Goal: Task Accomplishment & Management: Complete application form

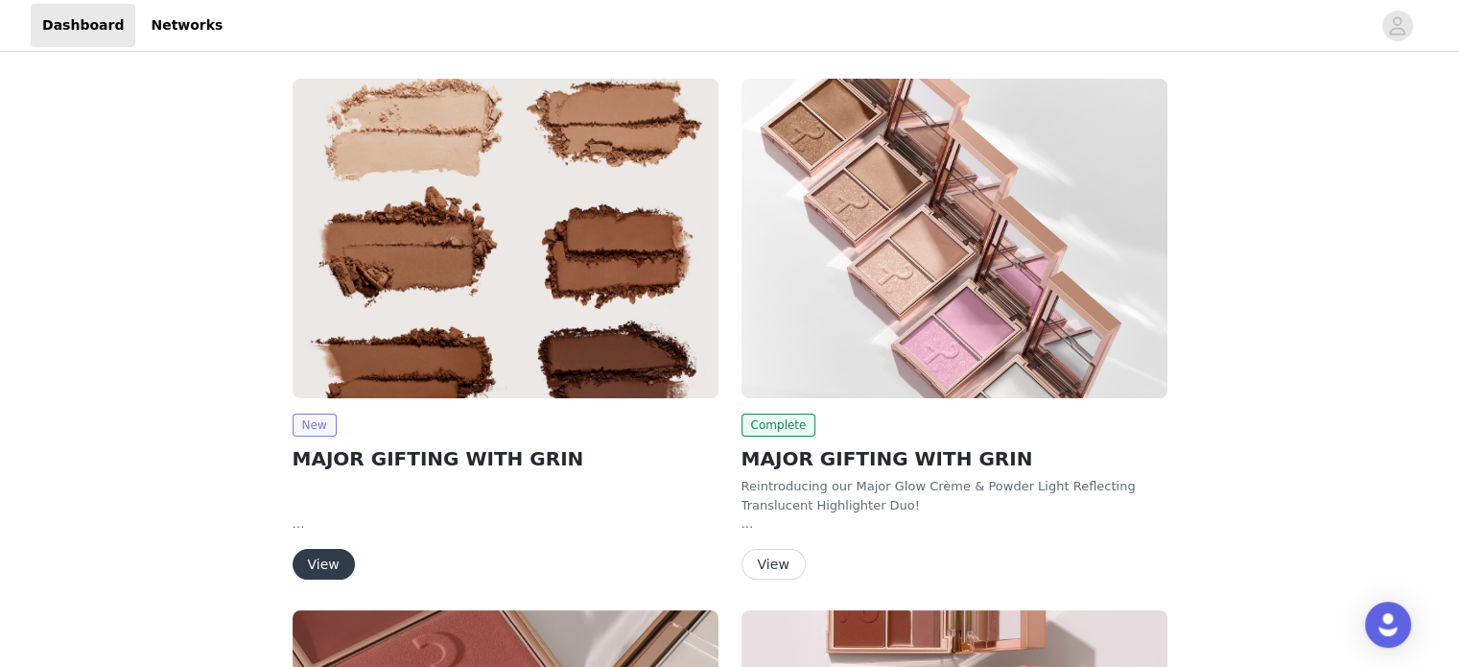
click at [316, 422] on span "New" at bounding box center [315, 424] width 44 height 23
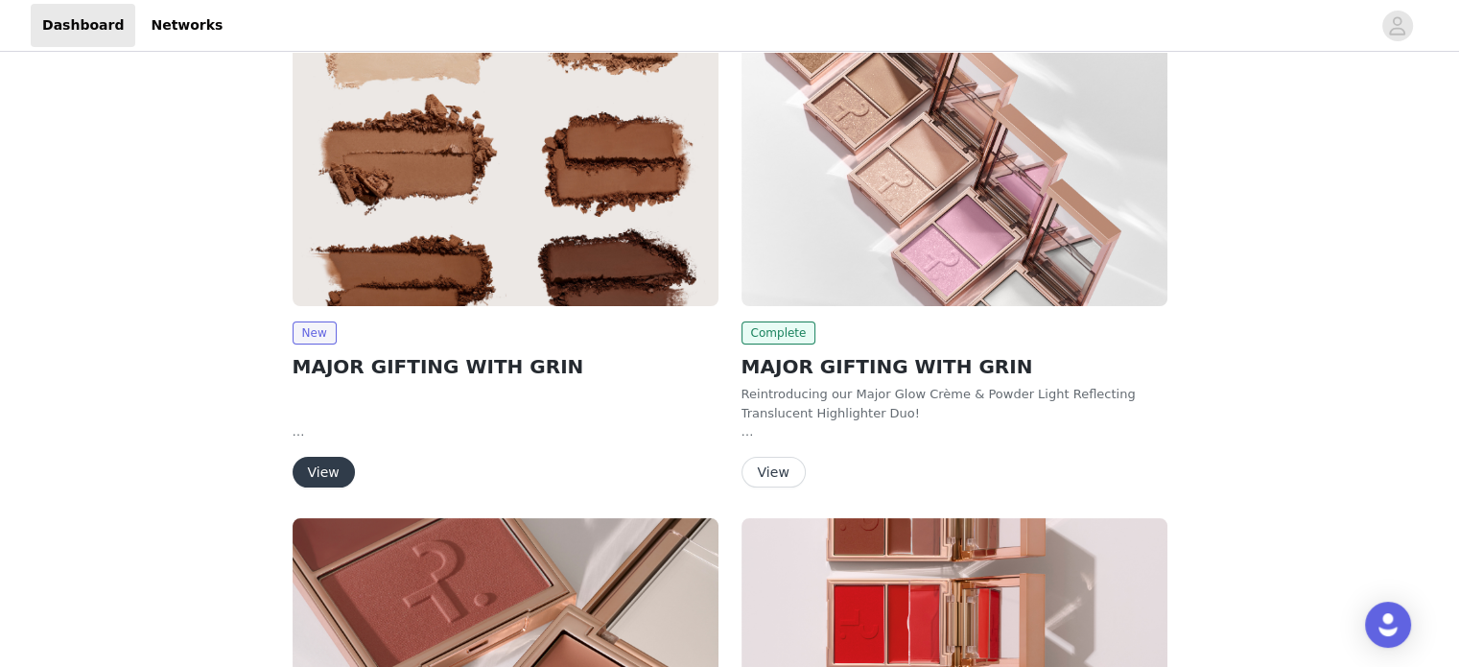
scroll to position [88, 0]
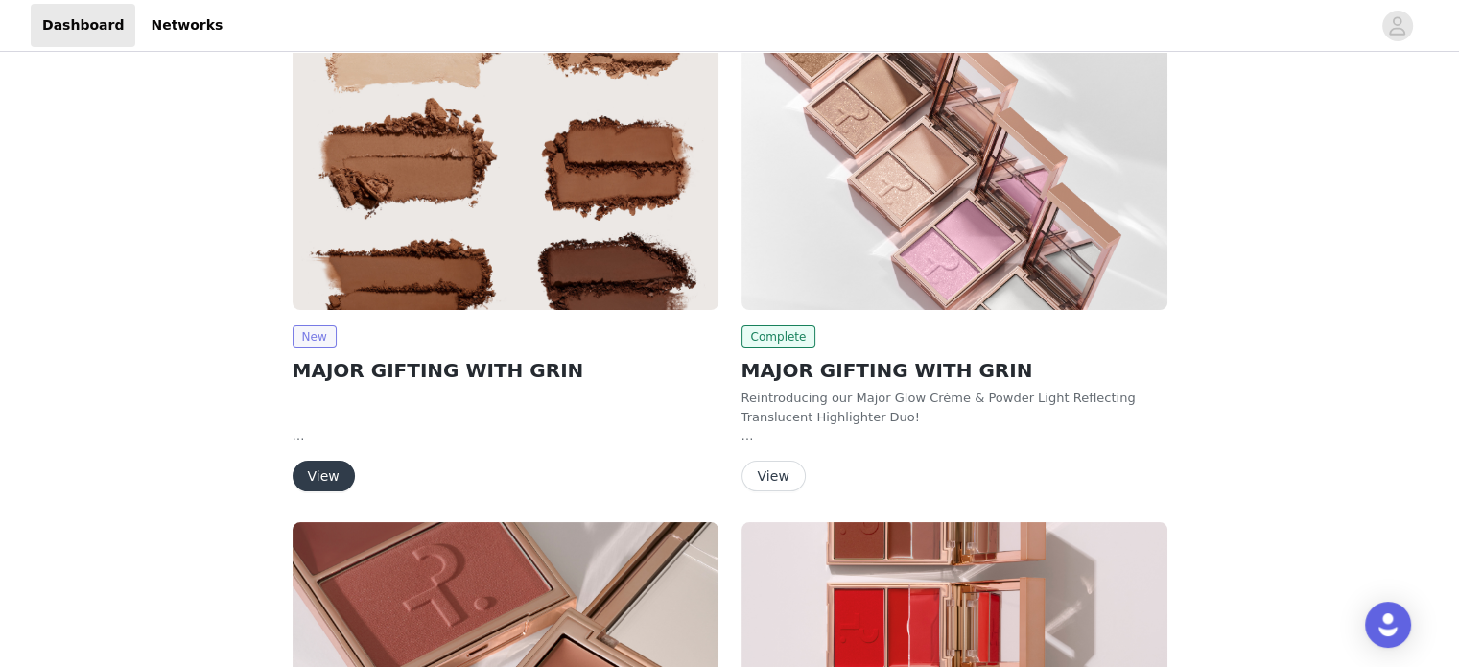
click at [318, 341] on span "New" at bounding box center [315, 336] width 44 height 23
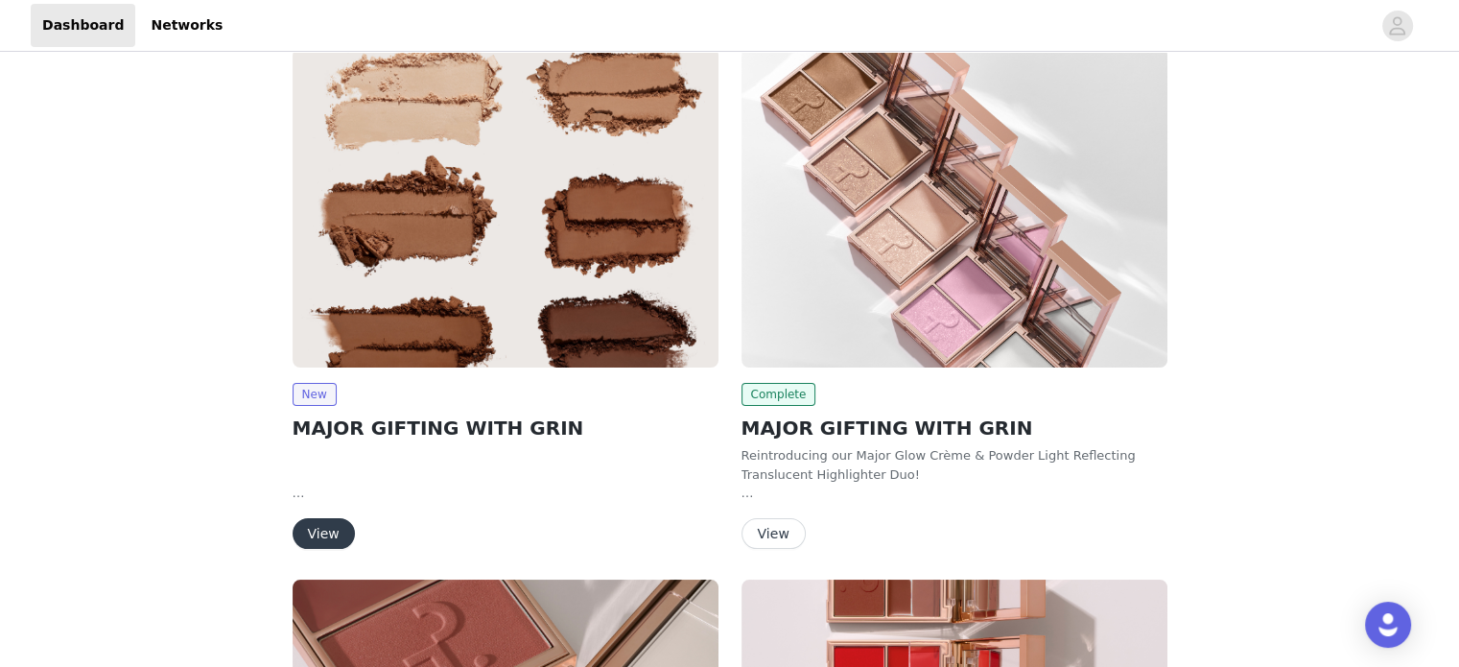
scroll to position [0, 0]
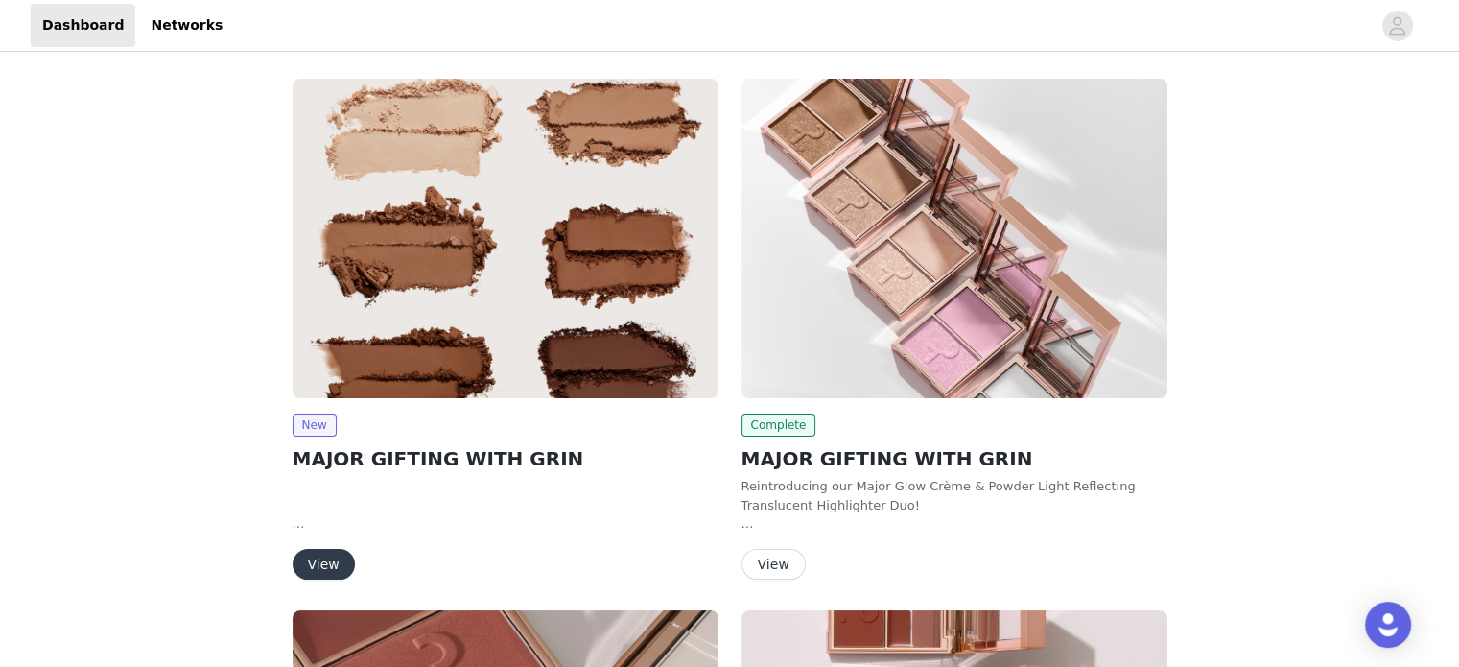
click at [601, 268] on img at bounding box center [506, 238] width 426 height 319
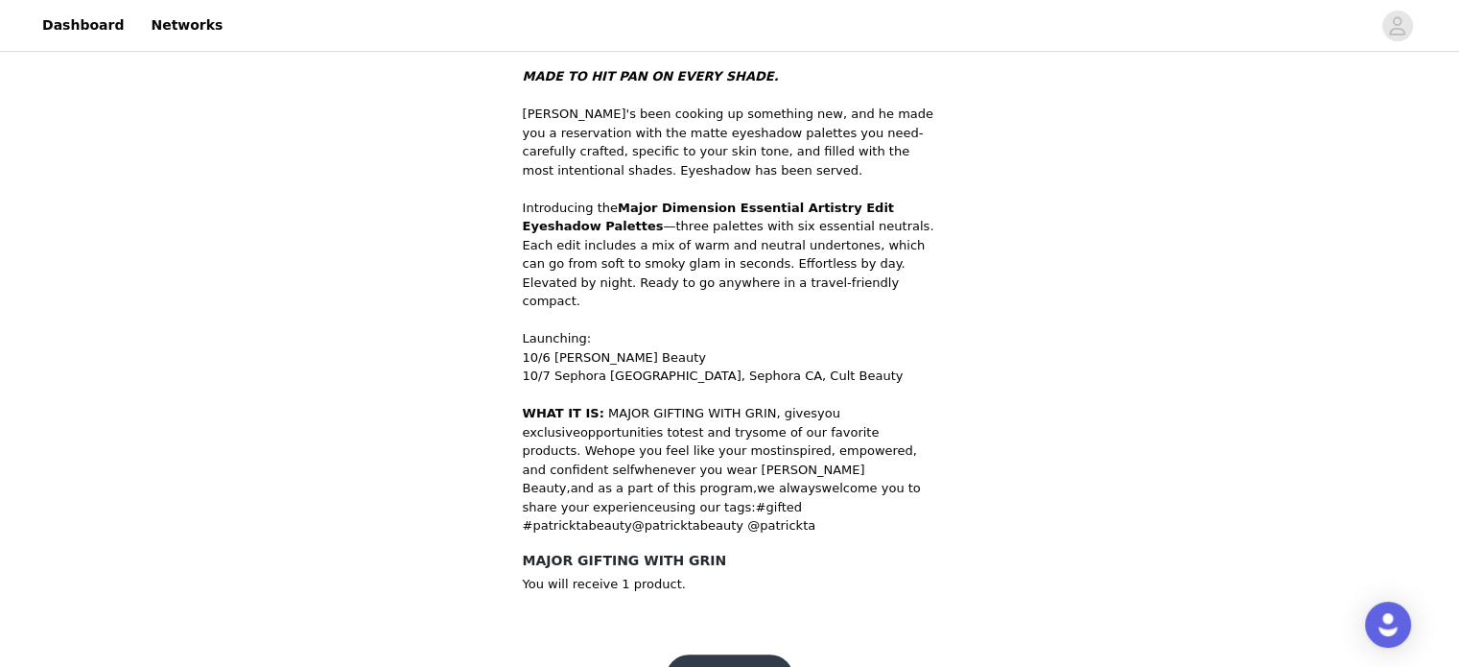
scroll to position [691, 0]
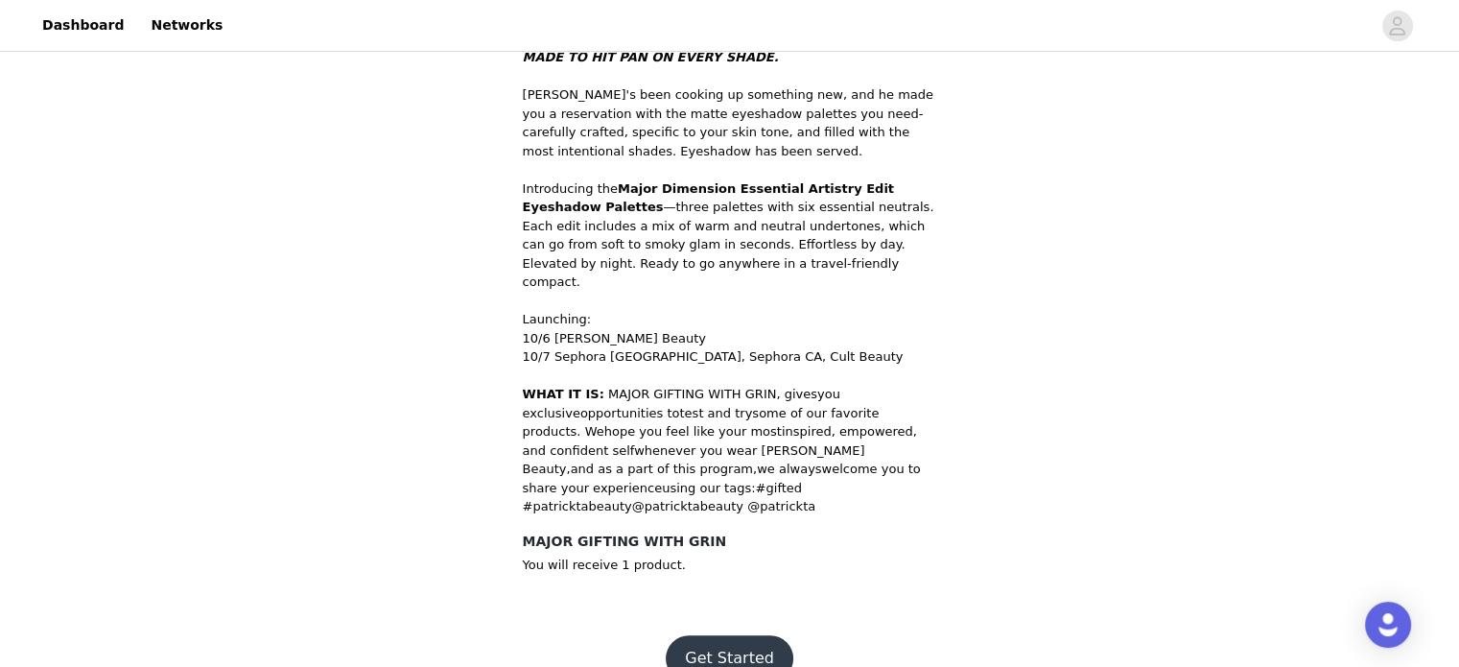
click at [729, 635] on button "Get Started" at bounding box center [730, 658] width 128 height 46
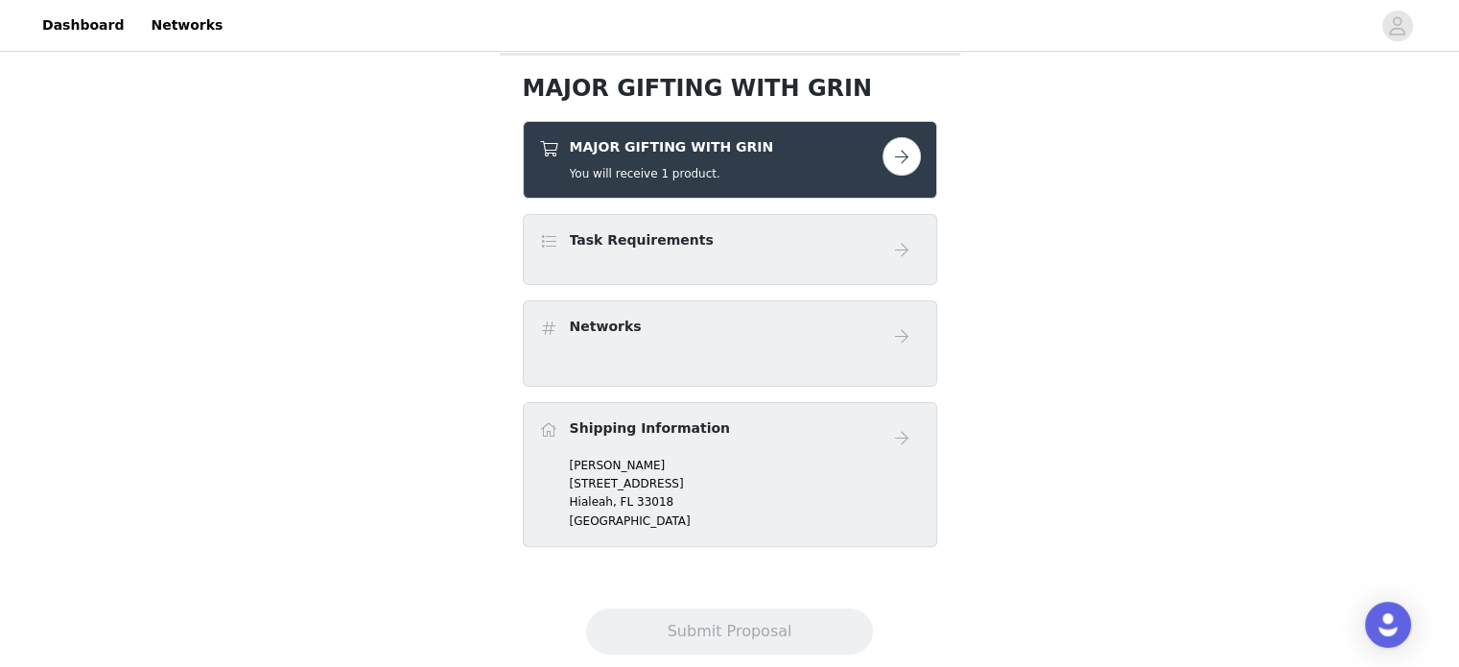
scroll to position [480, 0]
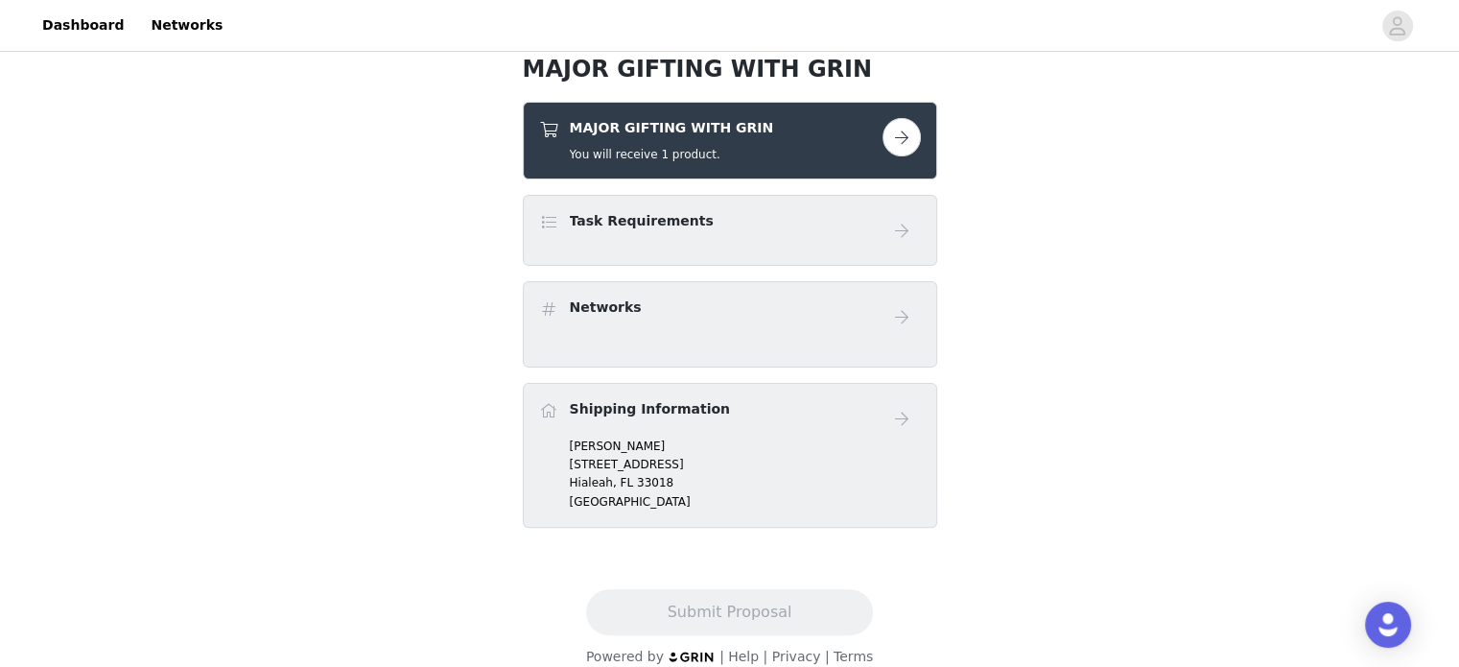
click at [749, 231] on div "Task Requirements" at bounding box center [710, 225] width 343 height 28
click at [616, 224] on h4 "Task Requirements" at bounding box center [642, 221] width 144 height 20
click at [901, 137] on button "button" at bounding box center [902, 137] width 38 height 38
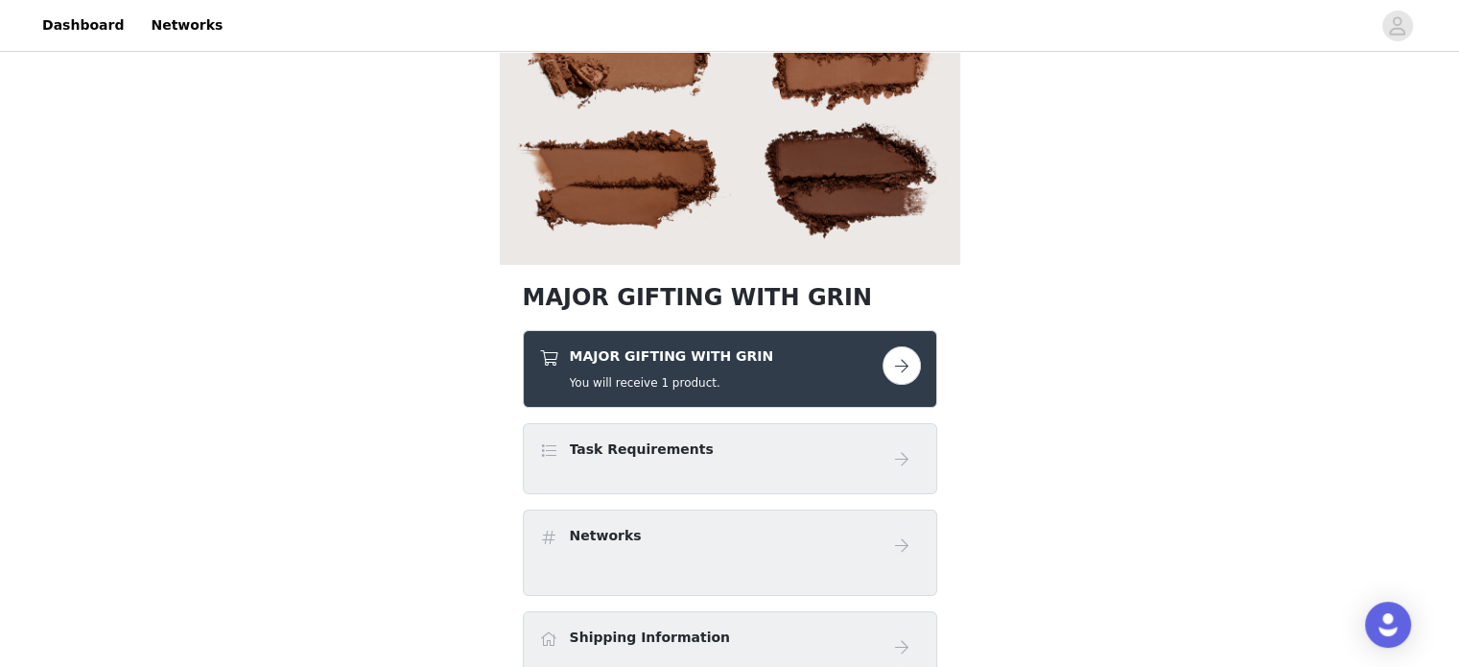
scroll to position [212, 0]
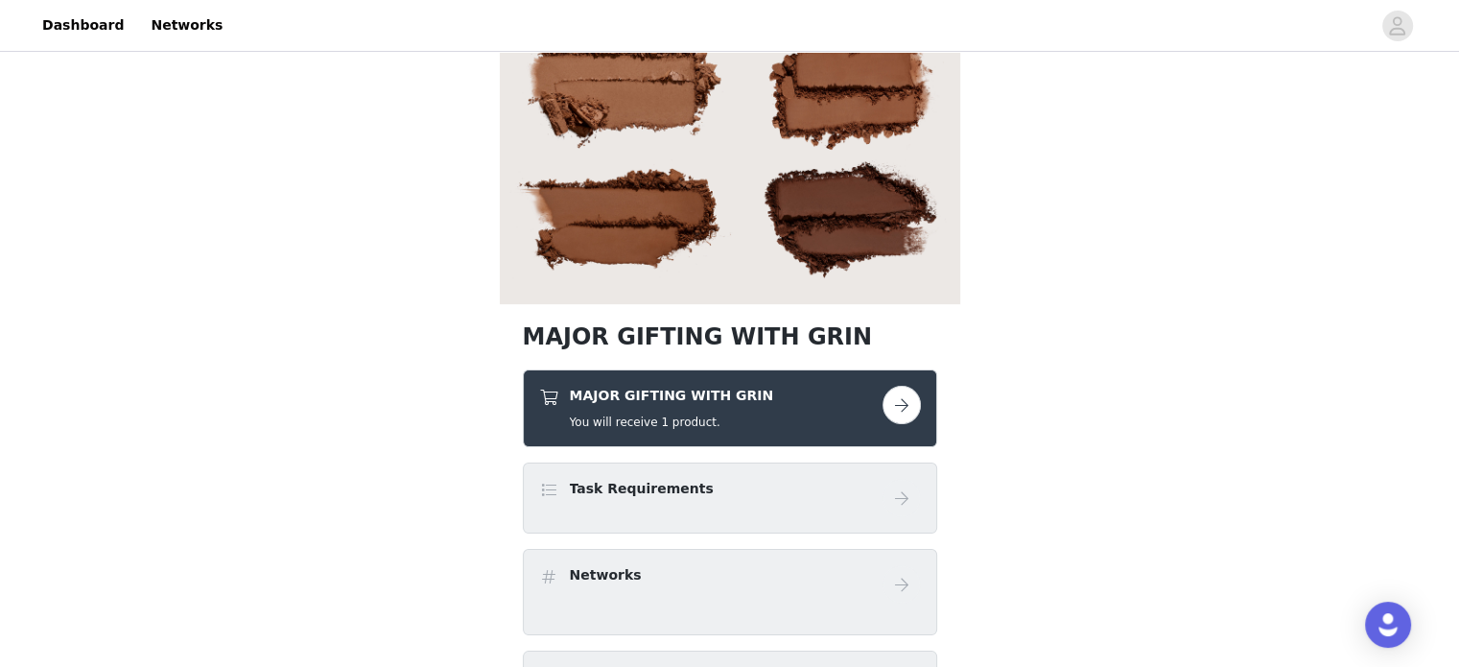
click at [902, 396] on button "button" at bounding box center [902, 405] width 38 height 38
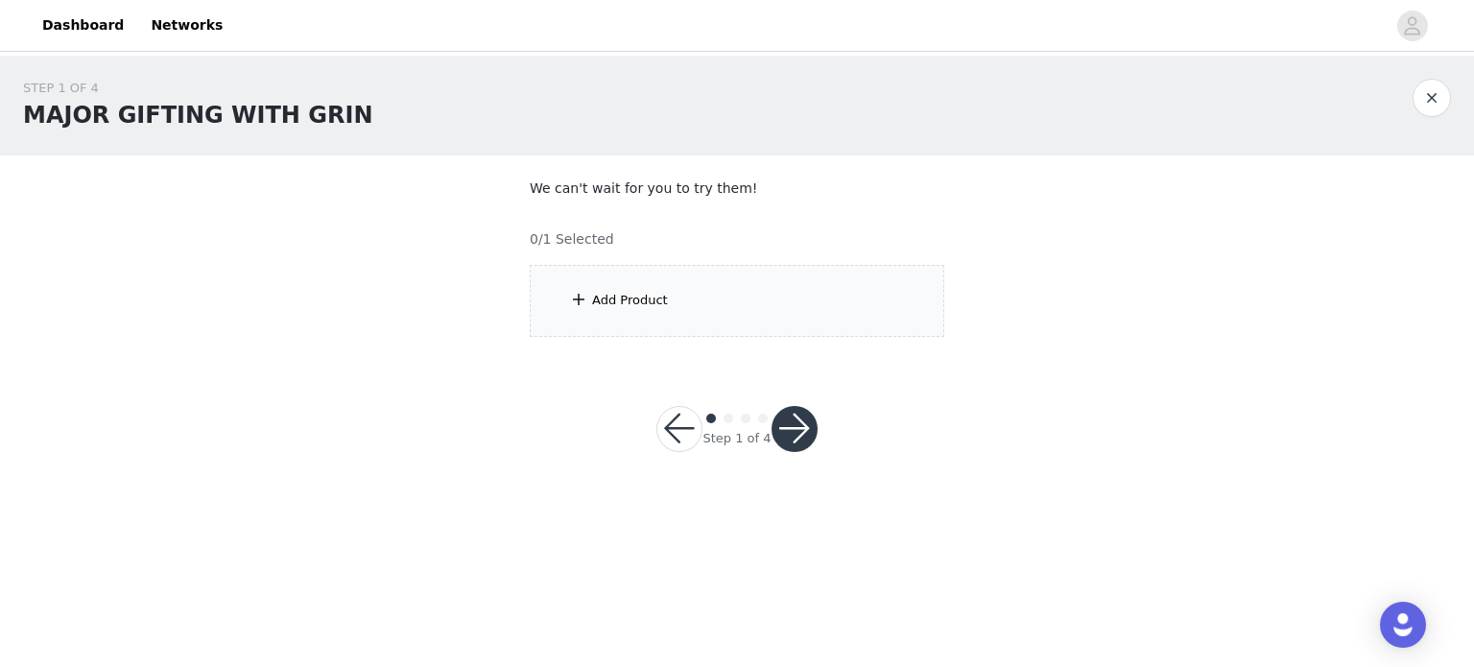
click at [624, 300] on div "Add Product" at bounding box center [630, 300] width 76 height 19
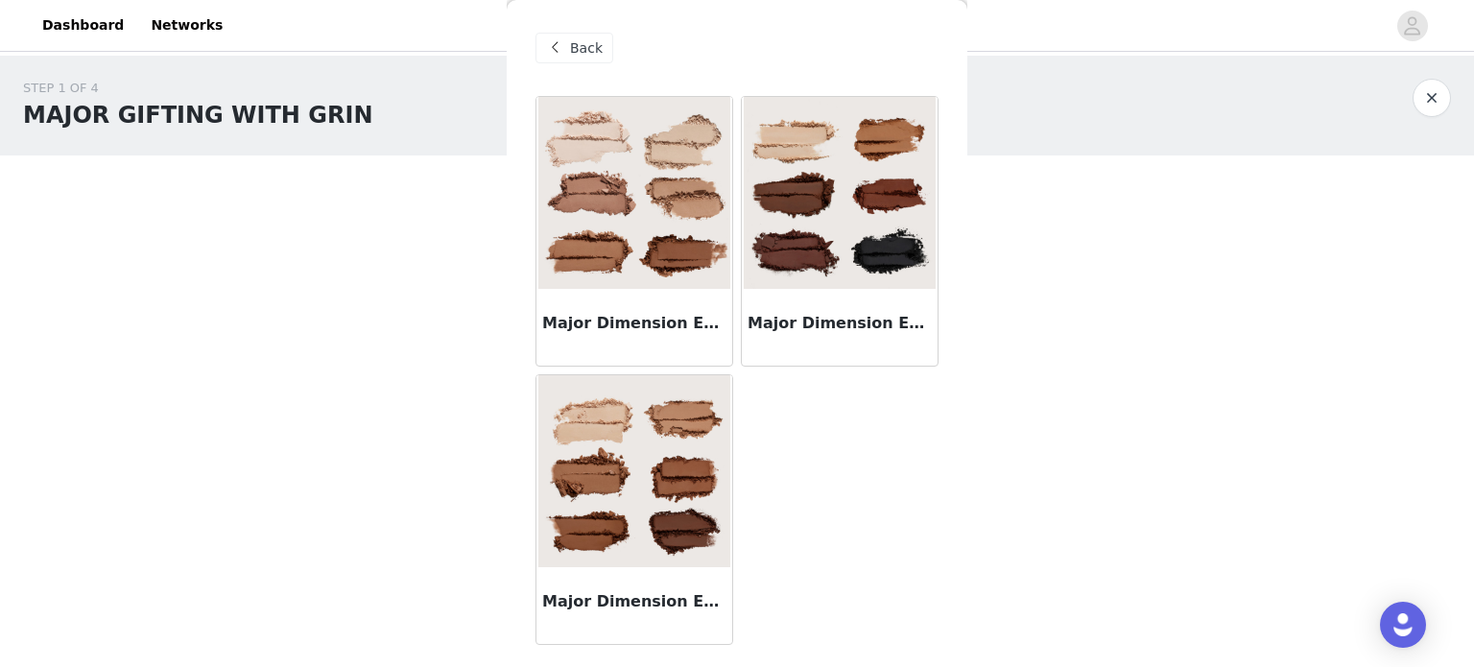
click at [660, 210] on img at bounding box center [634, 193] width 192 height 192
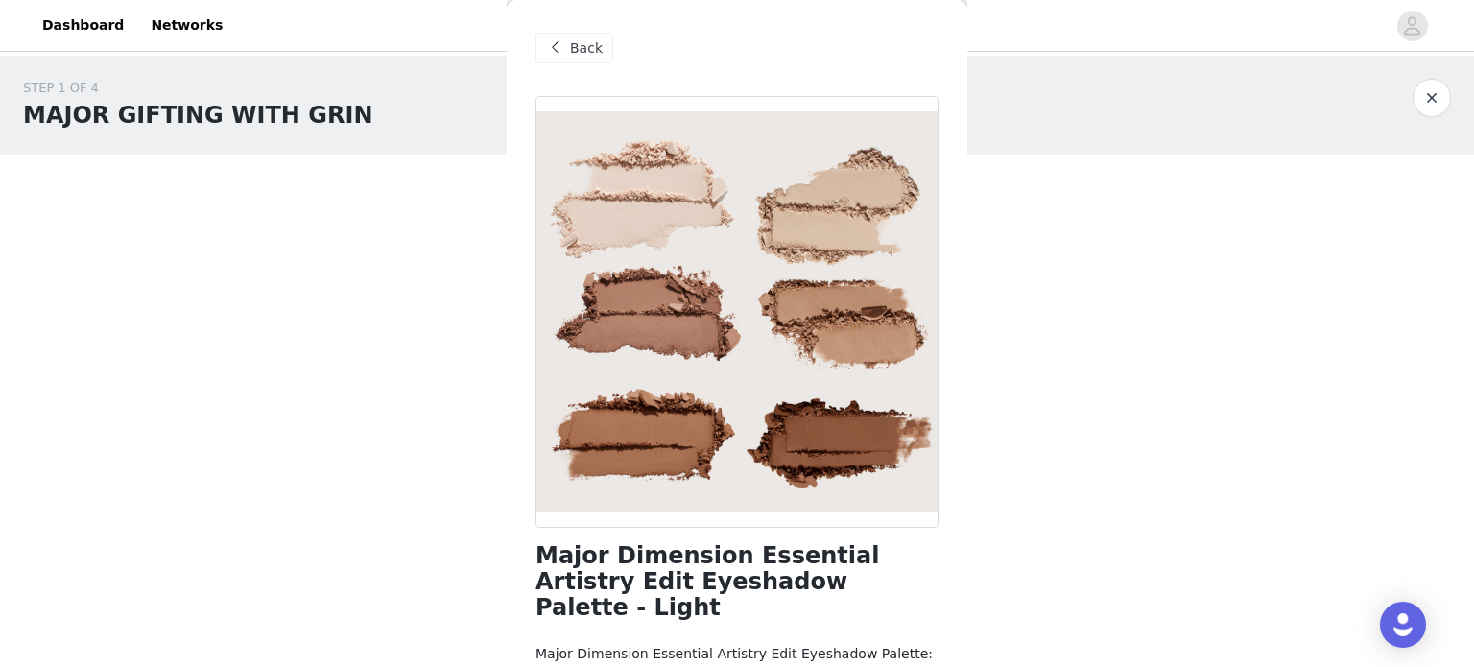
click at [554, 44] on span at bounding box center [554, 47] width 23 height 23
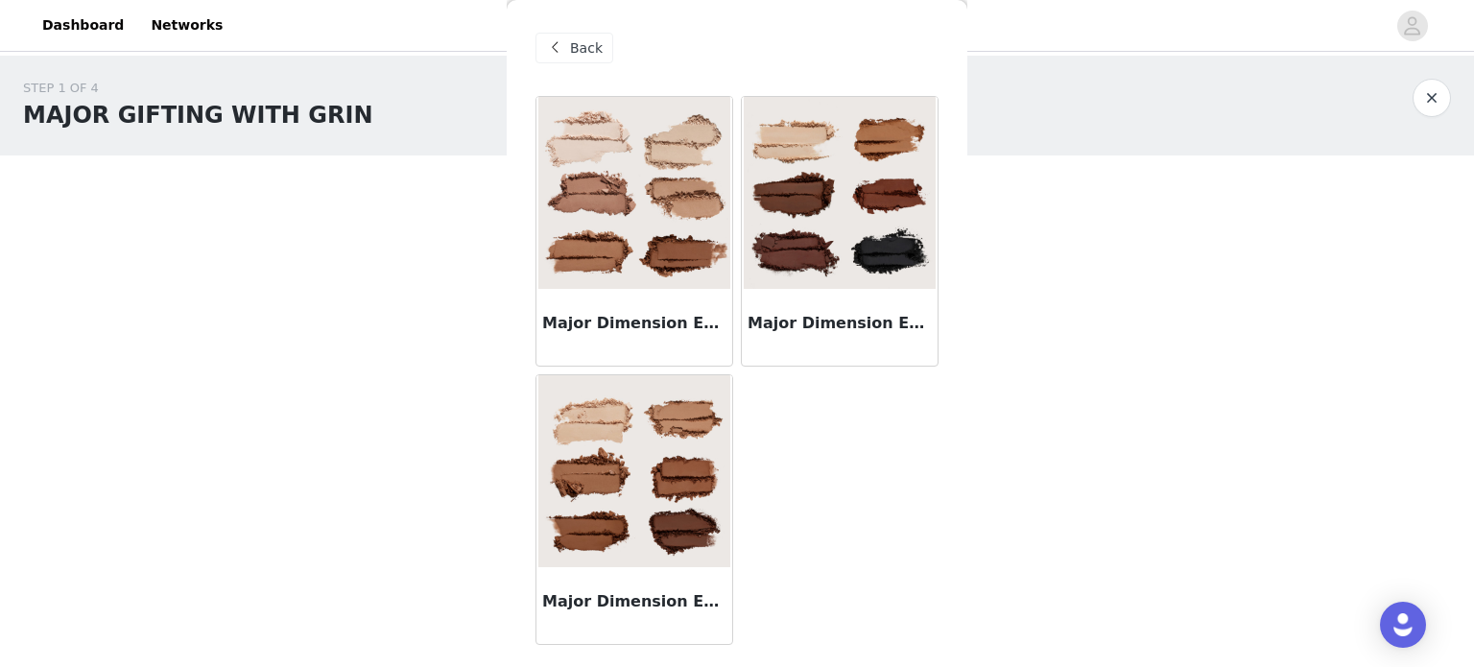
click at [657, 429] on img at bounding box center [634, 471] width 192 height 192
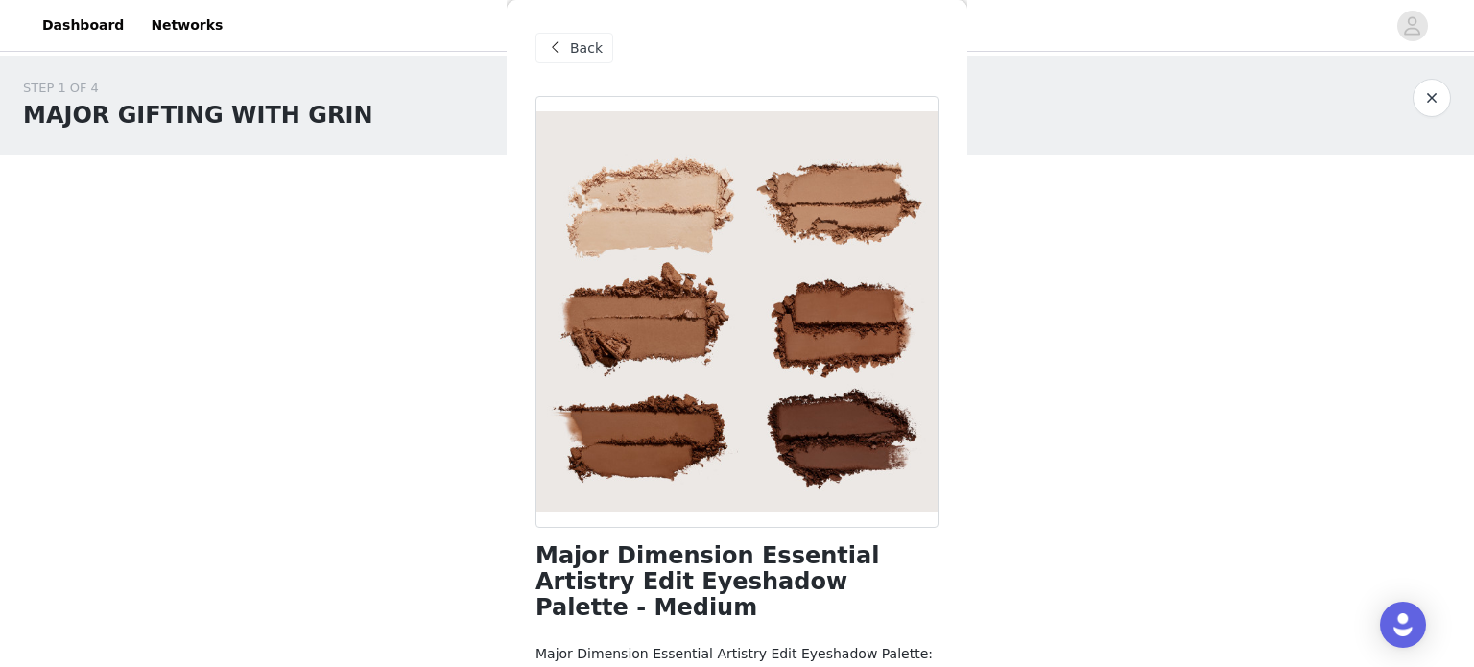
click at [577, 40] on span "Back" at bounding box center [586, 48] width 33 height 20
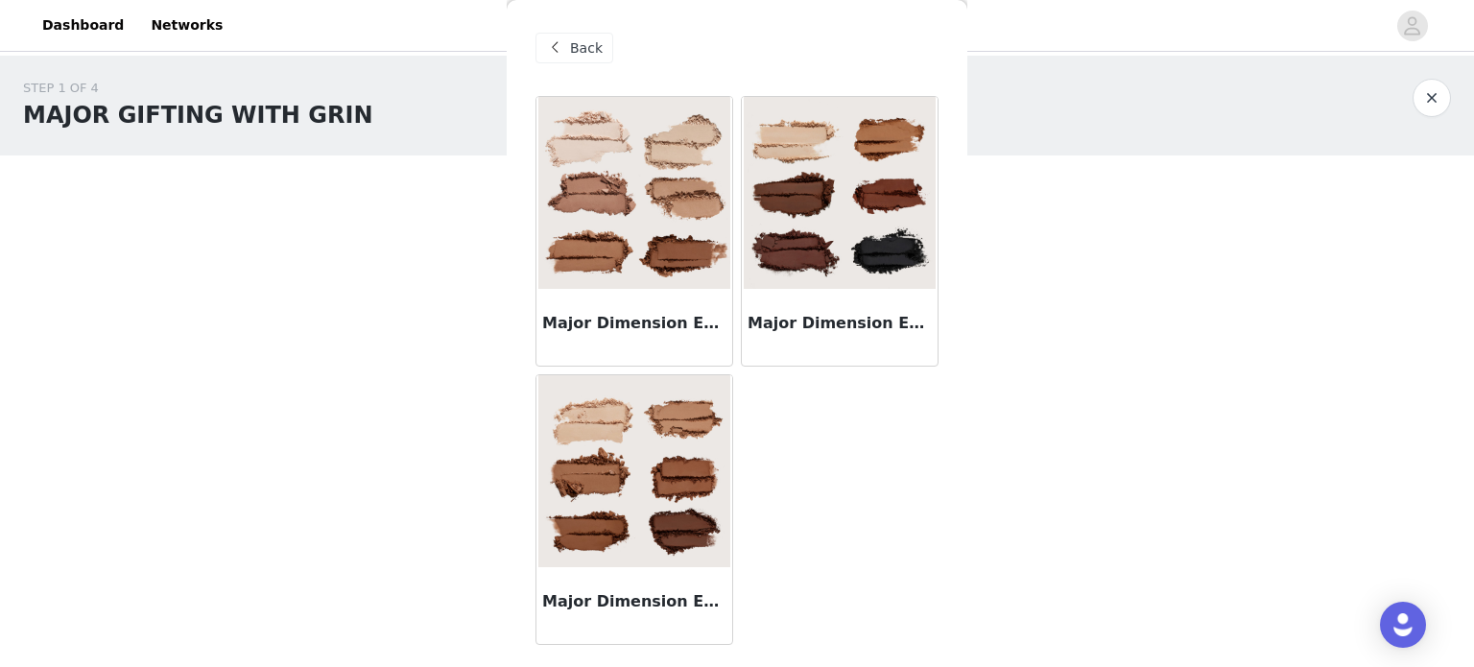
click at [614, 160] on img at bounding box center [634, 193] width 192 height 192
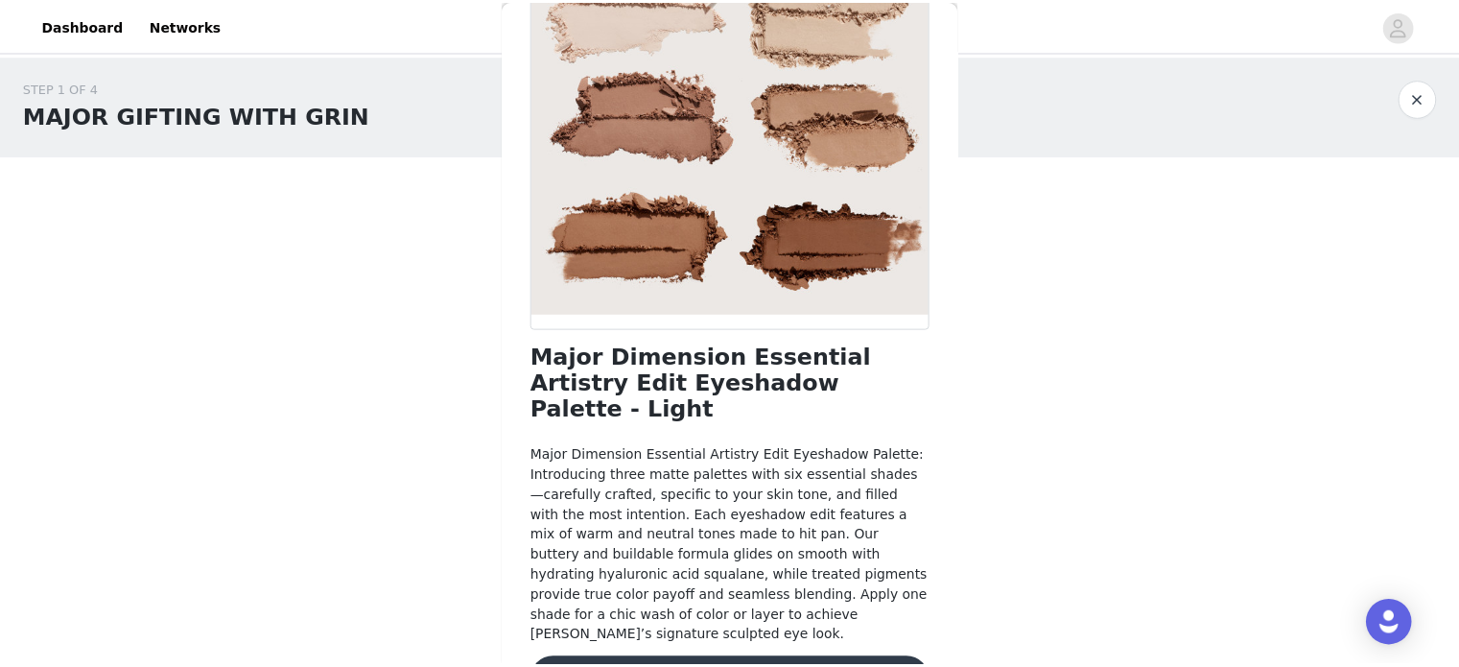
scroll to position [212, 0]
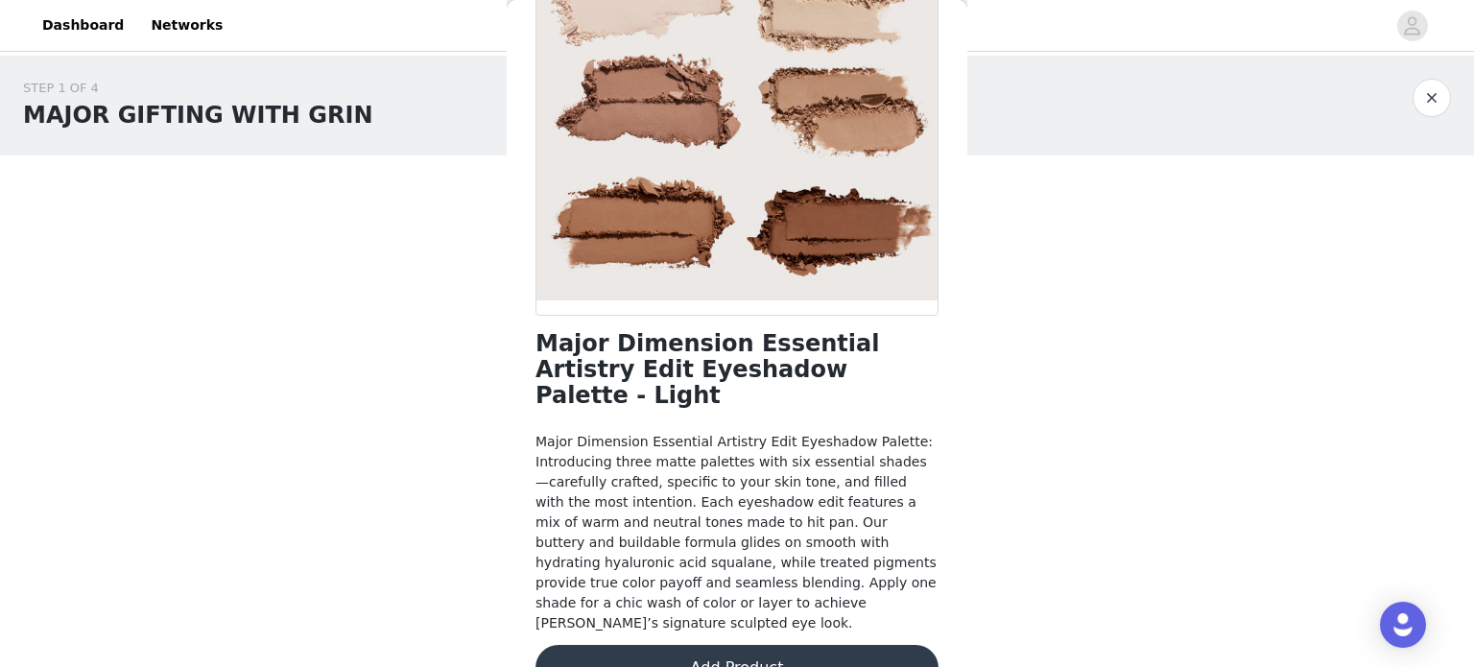
click at [767, 645] on button "Add Product" at bounding box center [736, 668] width 403 height 46
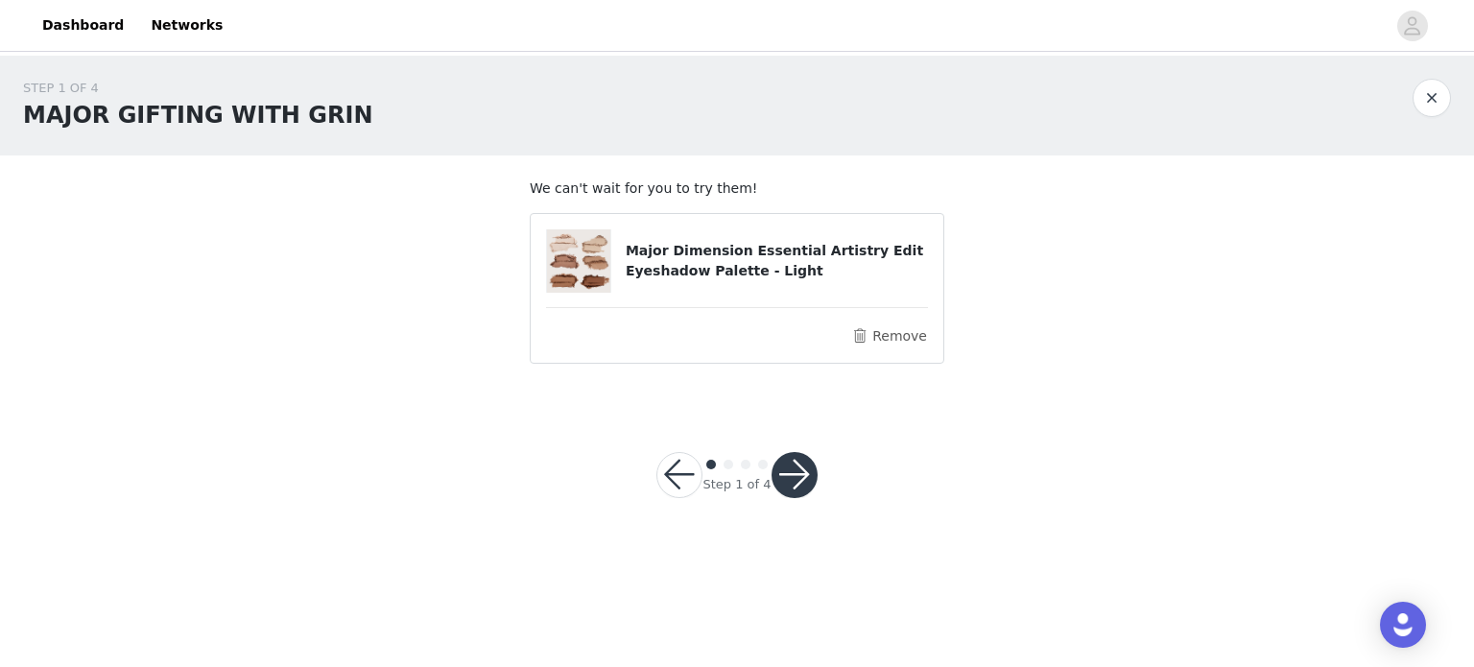
click at [796, 467] on button "button" at bounding box center [794, 475] width 46 height 46
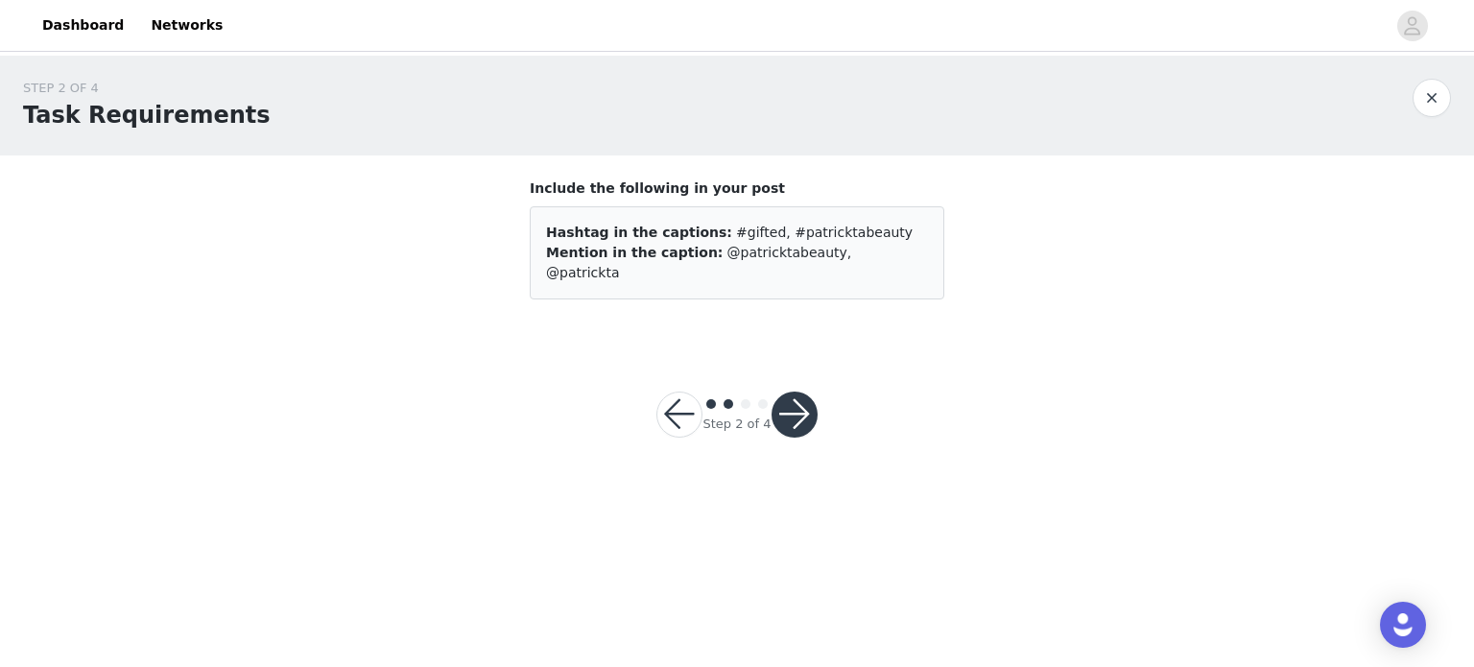
click at [794, 391] on button "button" at bounding box center [794, 414] width 46 height 46
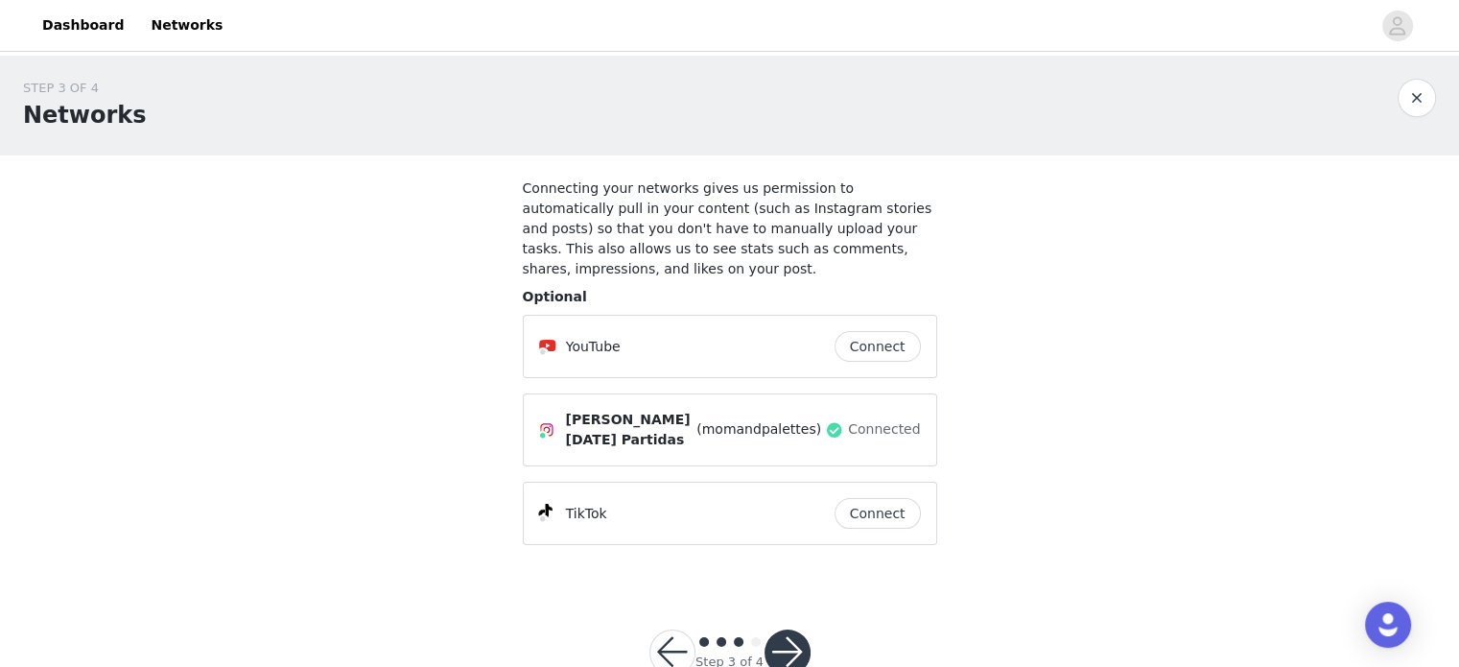
click at [790, 629] on button "button" at bounding box center [788, 652] width 46 height 46
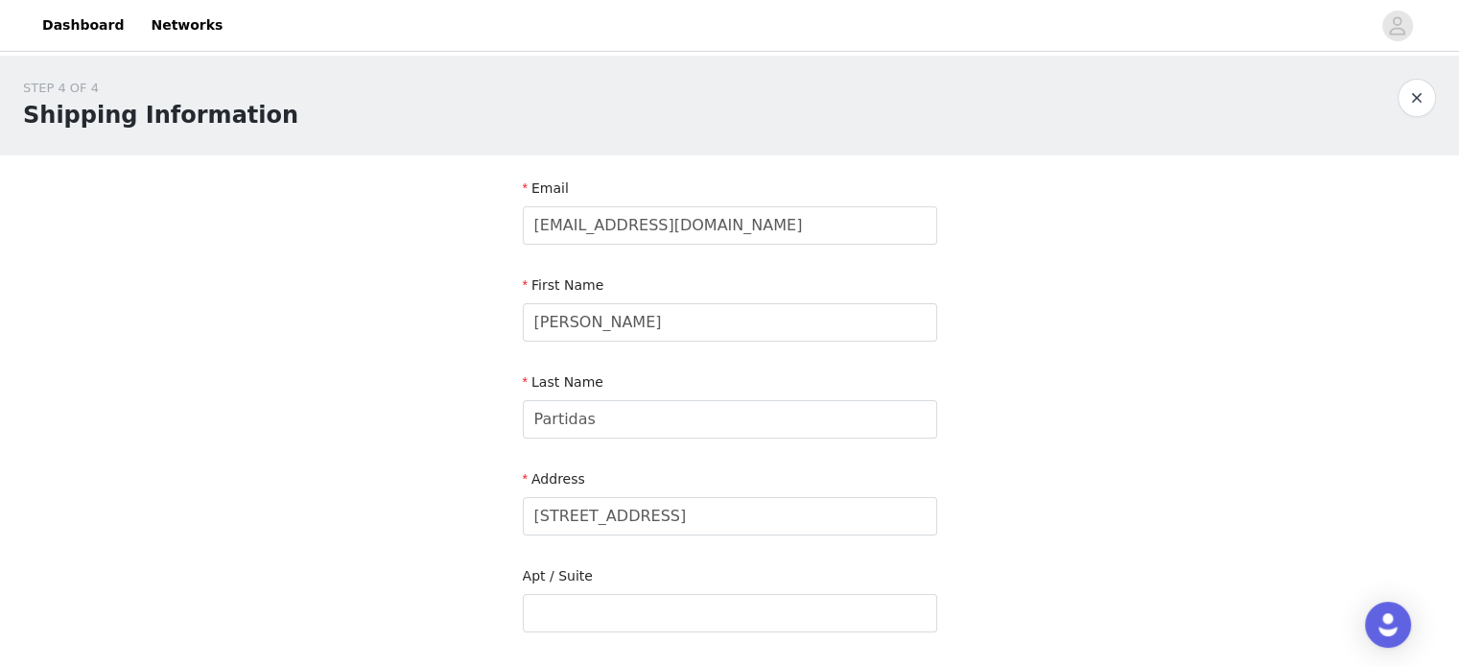
scroll to position [192, 0]
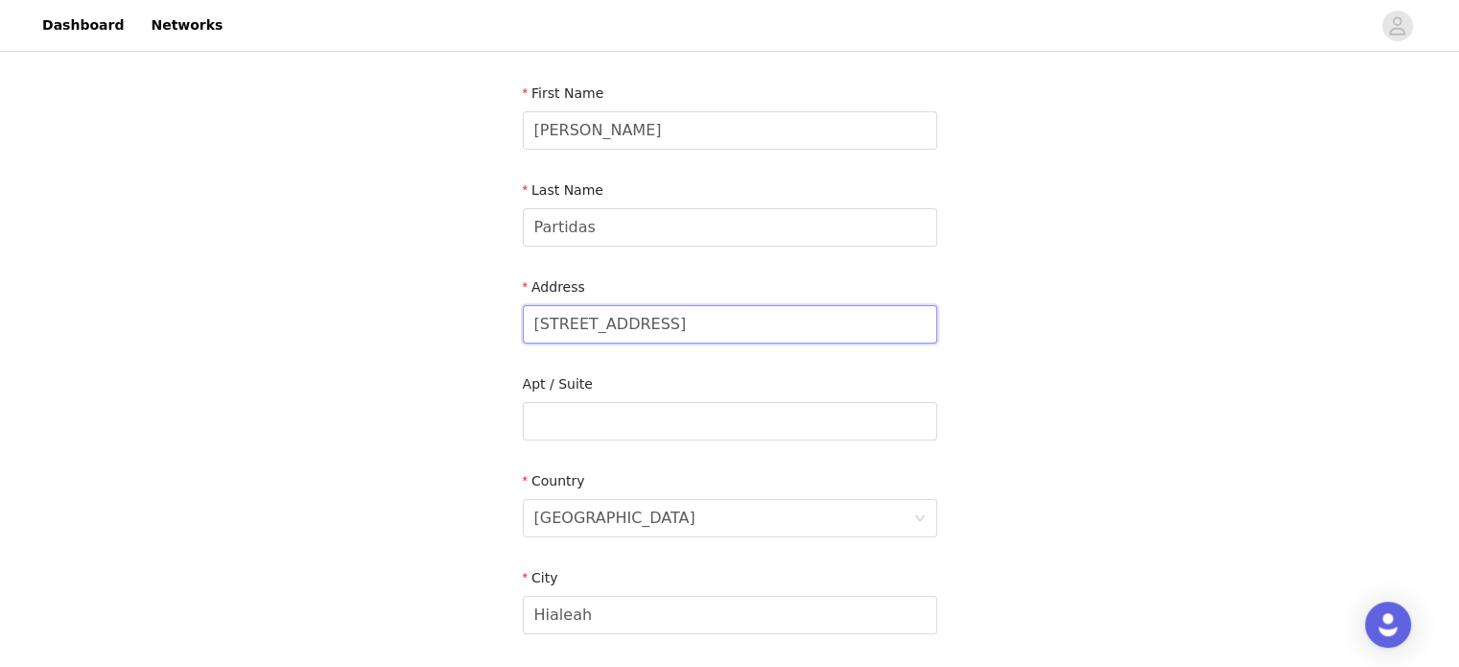
drag, startPoint x: 663, startPoint y: 318, endPoint x: 446, endPoint y: 351, distance: 219.2
click at [446, 351] on div "STEP 4 OF 4 Shipping Information Email momandpalettes@gmail.com First Name Ange…" at bounding box center [729, 421] width 1459 height 1115
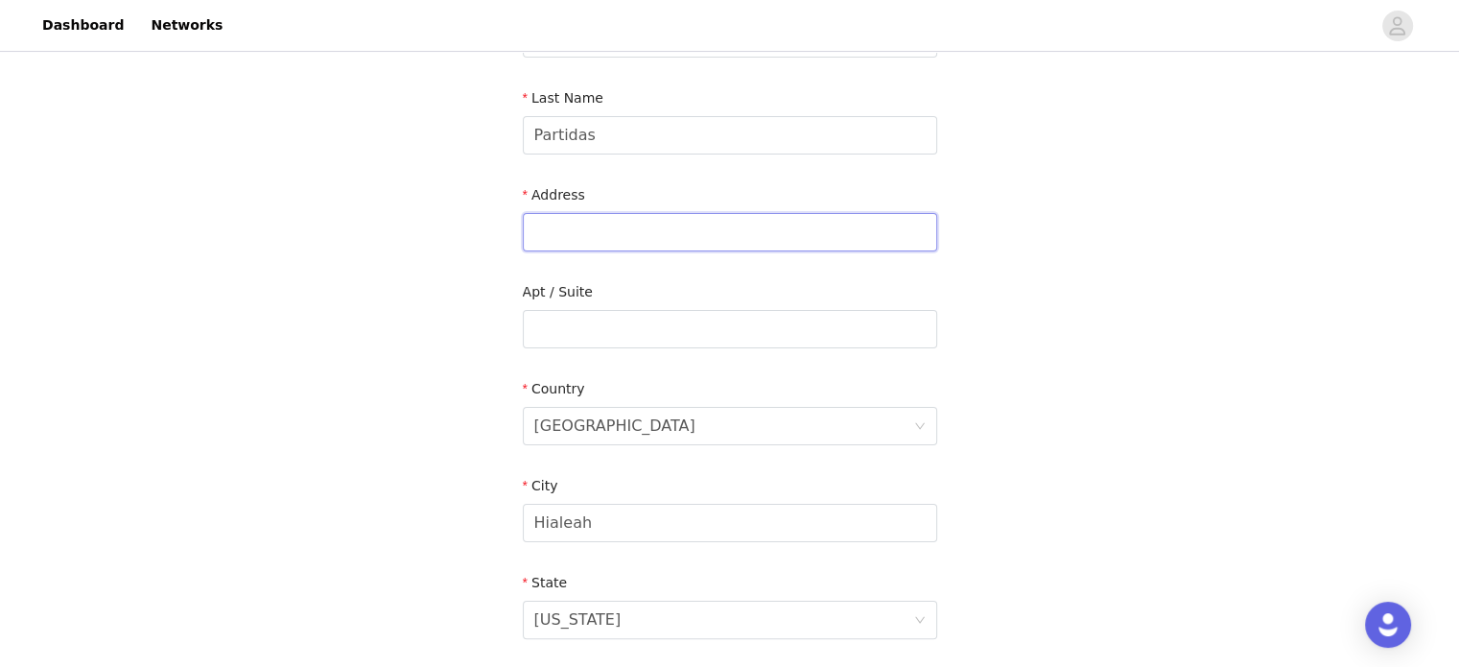
scroll to position [576, 0]
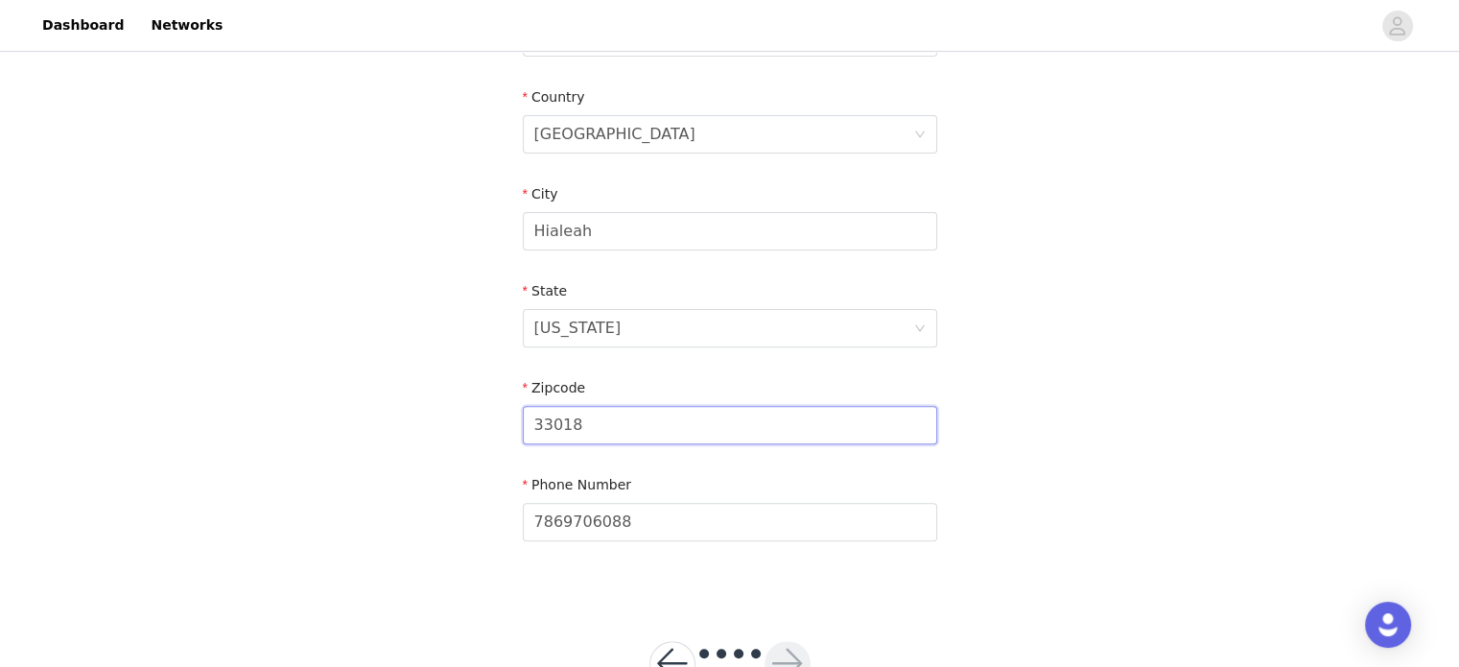
drag, startPoint x: 594, startPoint y: 435, endPoint x: 410, endPoint y: 466, distance: 186.9
click at [410, 466] on div "STEP 4 OF 4 Shipping Information Email momandpalettes@gmail.com First Name Ange…" at bounding box center [729, 37] width 1459 height 1115
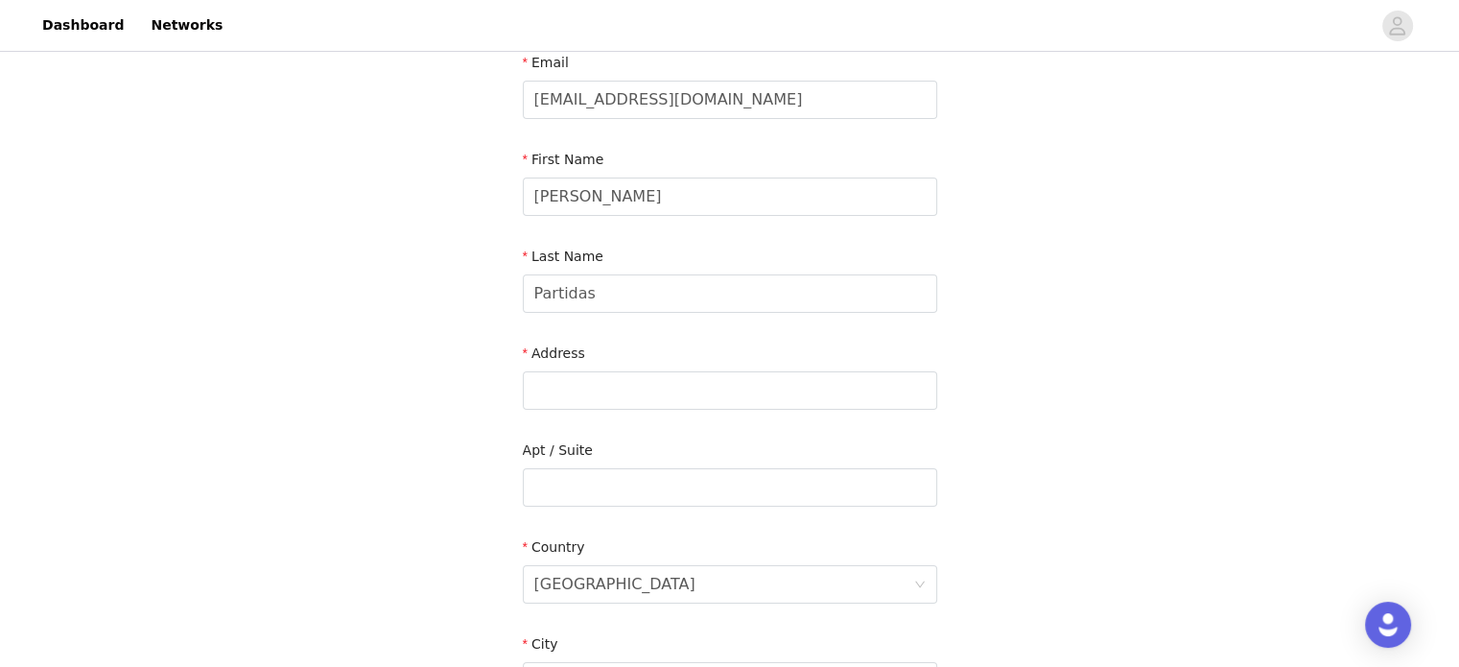
scroll to position [96, 0]
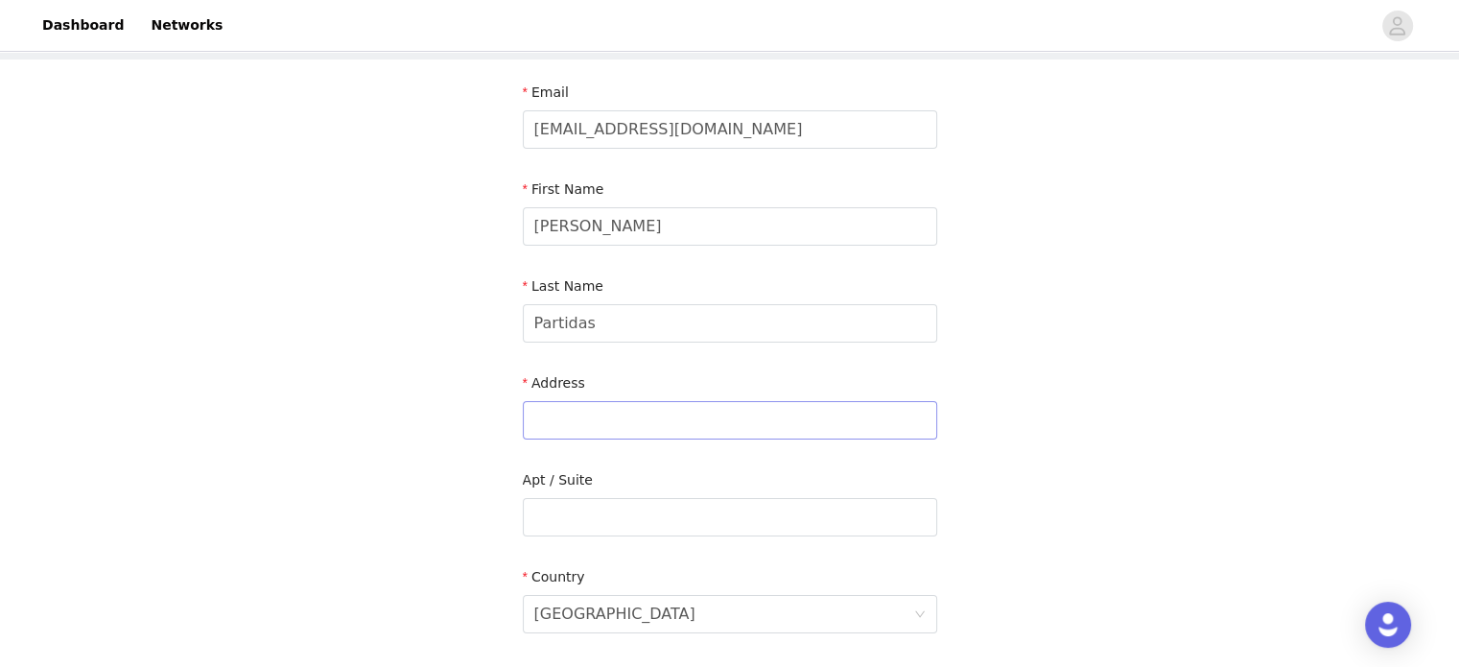
type input "33013"
click at [583, 420] on input "text" at bounding box center [730, 420] width 414 height 38
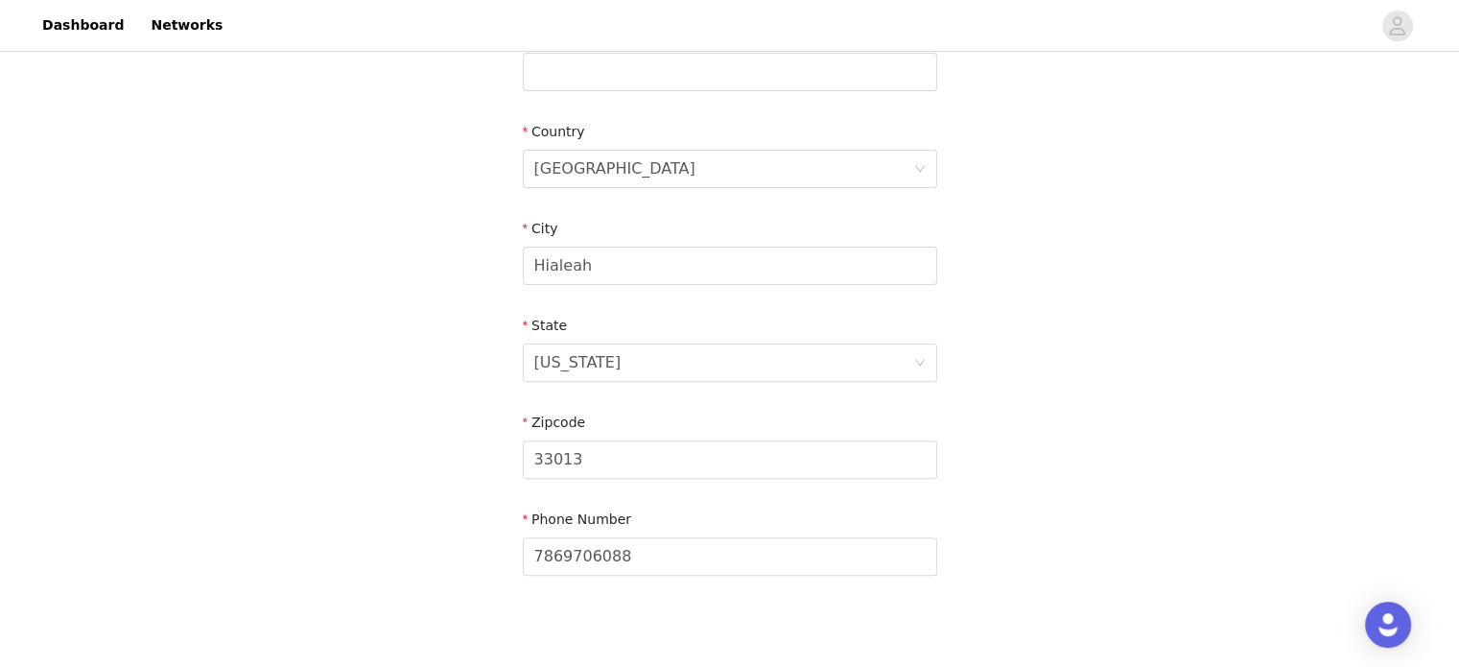
scroll to position [641, 0]
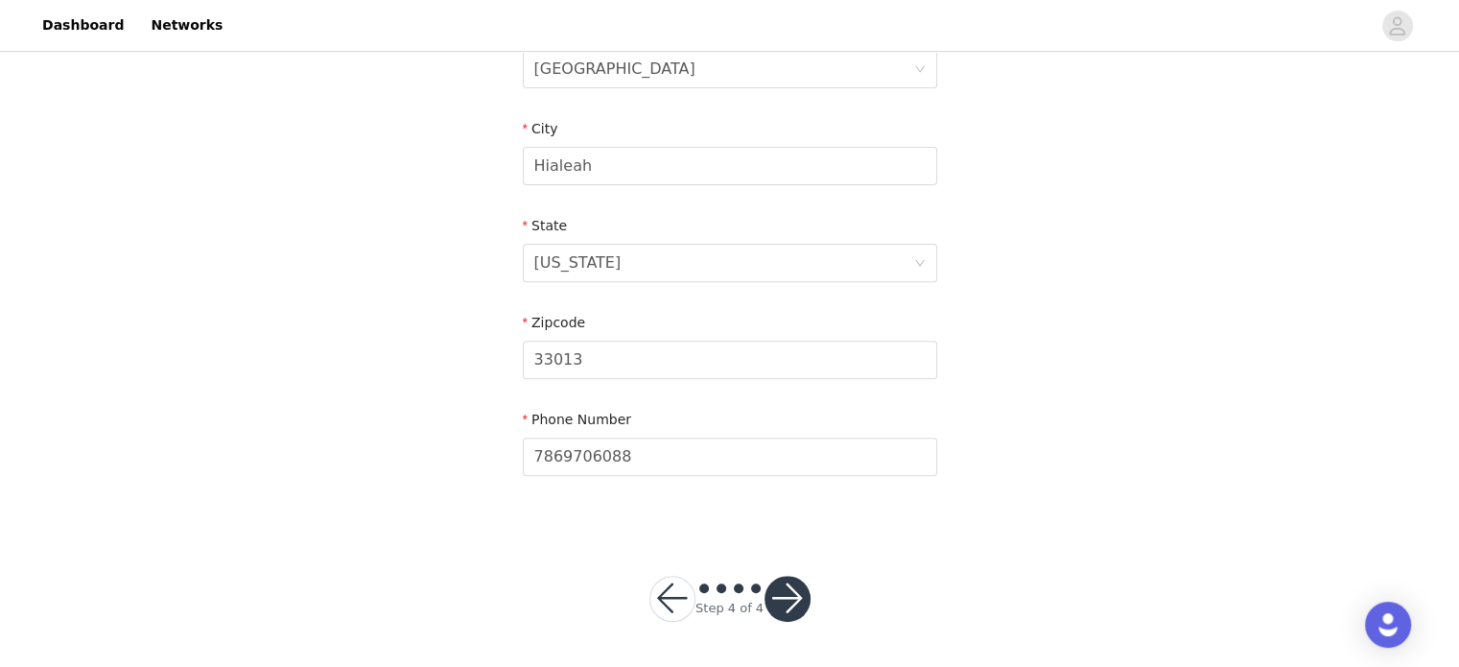
type input "5793 E 4th Ave"
click at [786, 594] on button "button" at bounding box center [788, 599] width 46 height 46
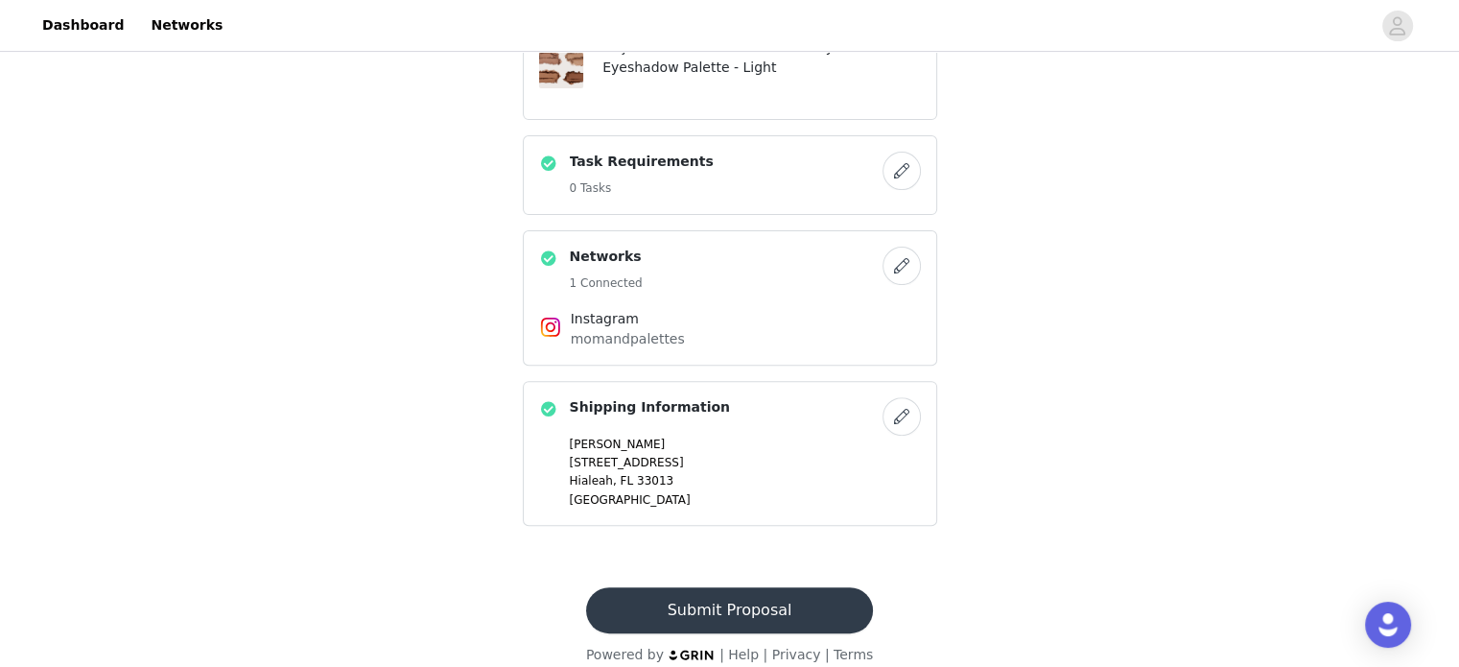
scroll to position [637, 0]
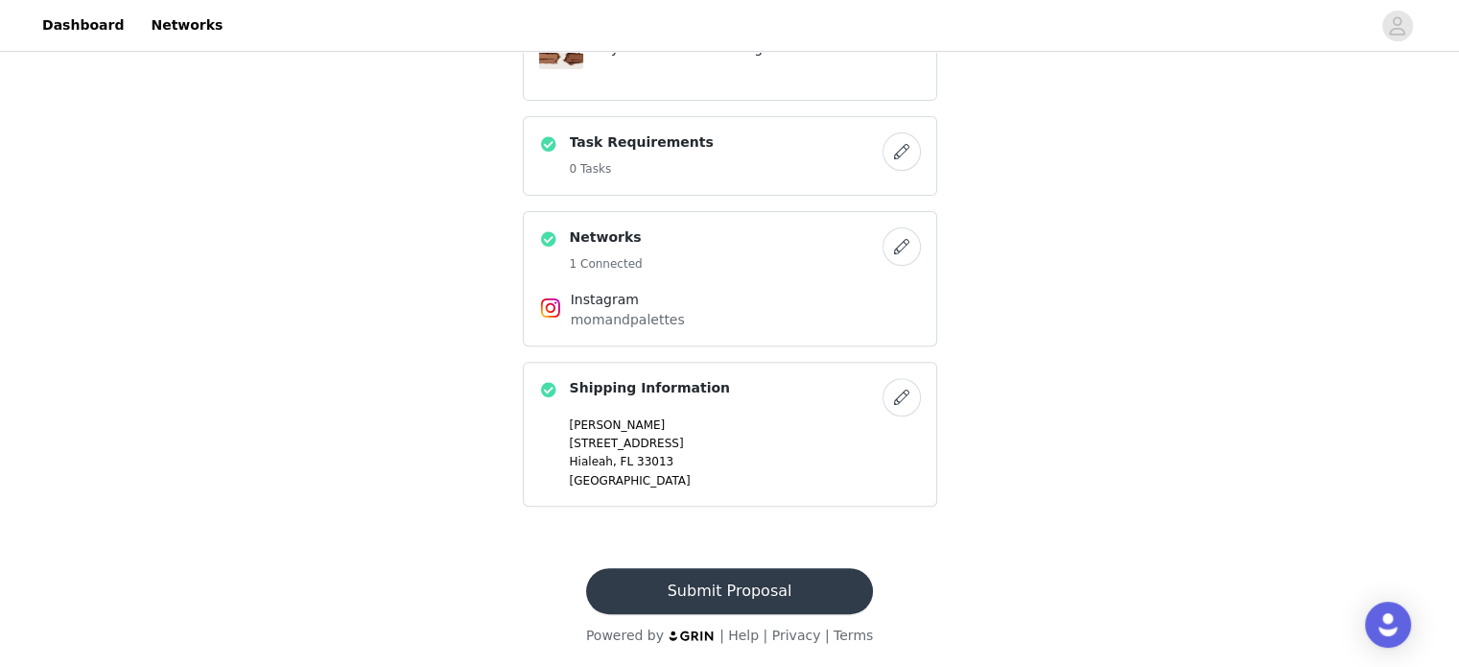
click at [782, 583] on button "Submit Proposal" at bounding box center [729, 591] width 287 height 46
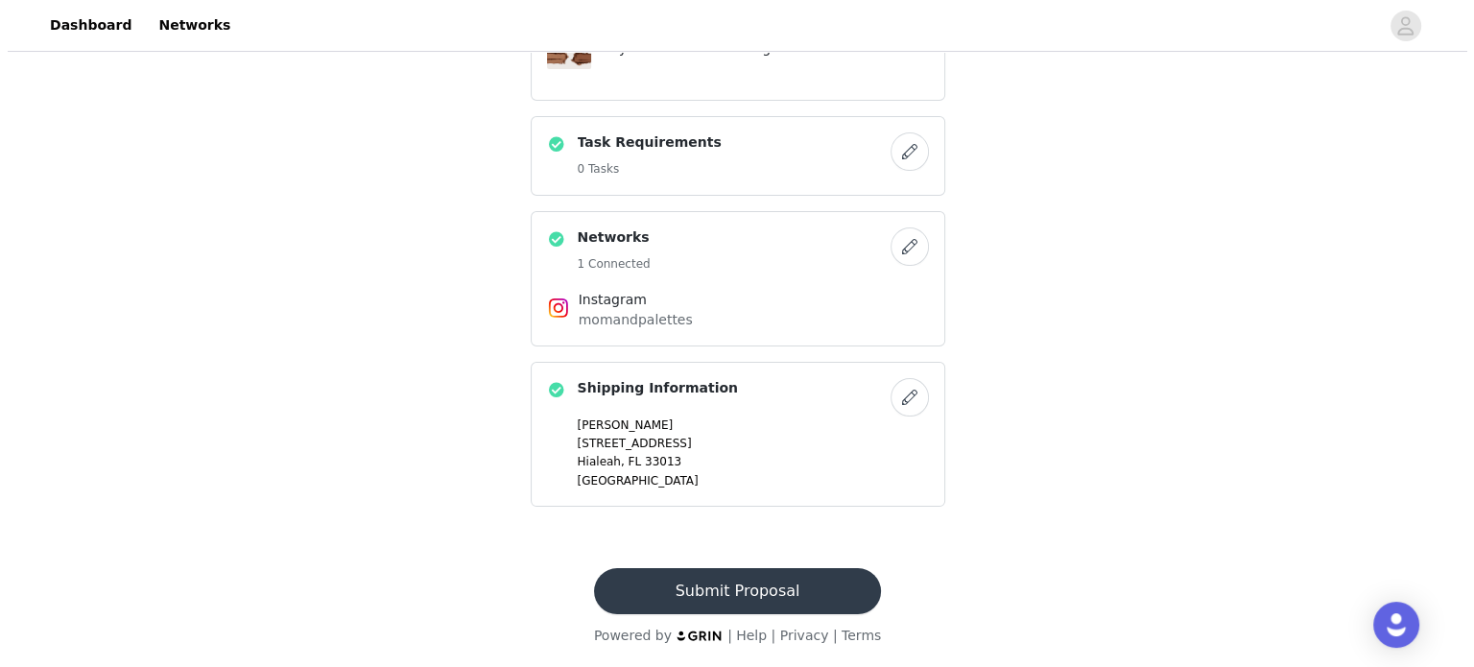
scroll to position [0, 0]
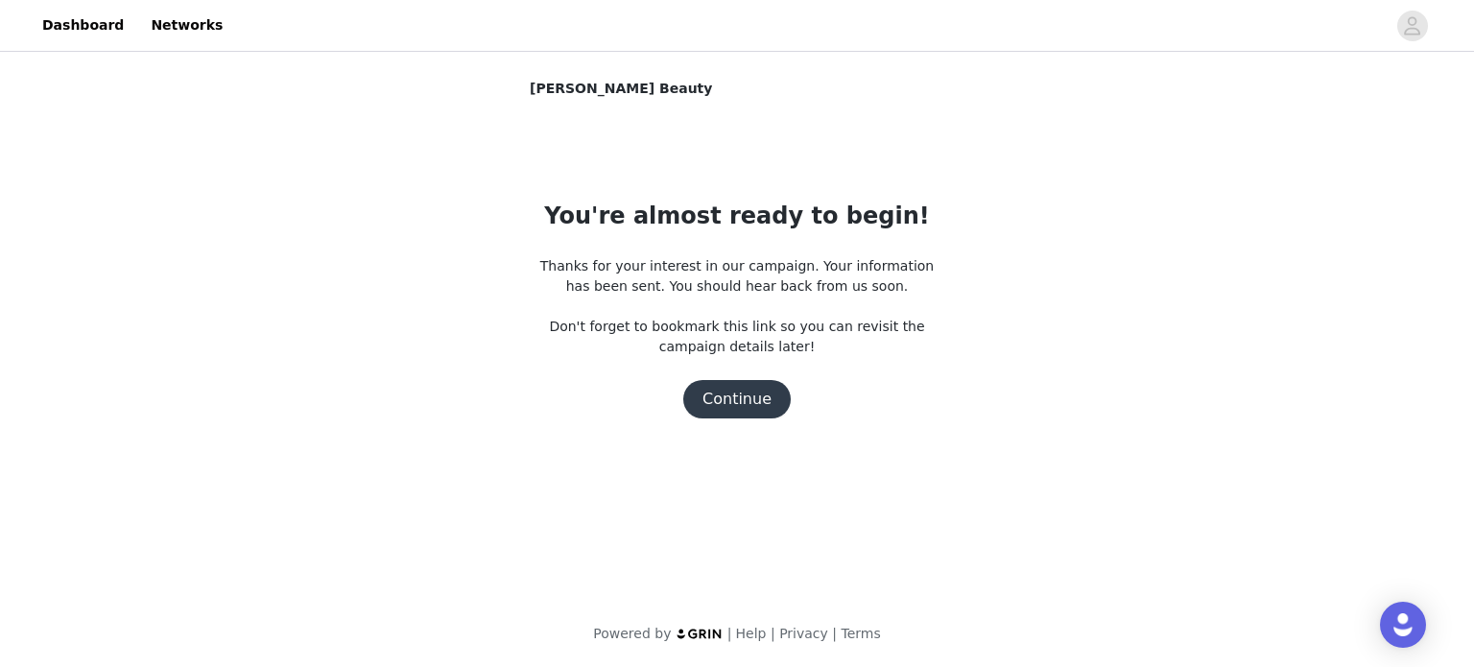
click at [739, 390] on button "Continue" at bounding box center [736, 399] width 107 height 38
